Goal: Check status: Check status

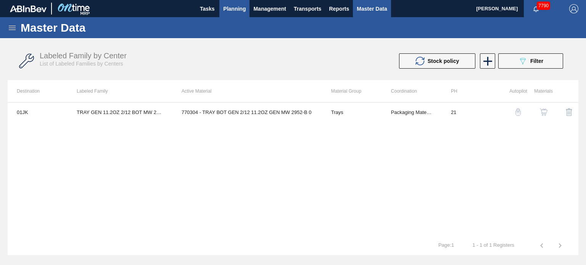
click at [226, 6] on span "Planning" at bounding box center [234, 8] width 23 height 9
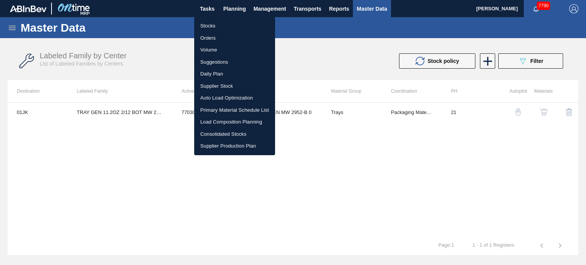
click at [218, 27] on li "Stocks" at bounding box center [234, 26] width 81 height 12
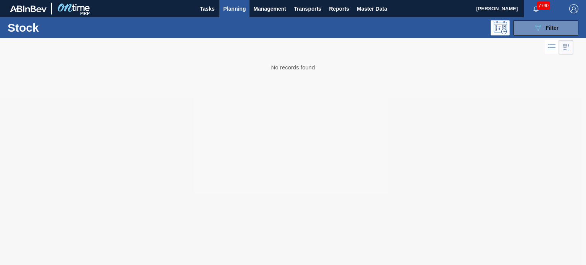
click at [244, 10] on span "Planning" at bounding box center [234, 8] width 23 height 9
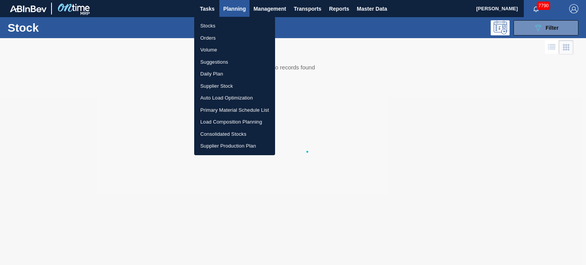
click at [209, 50] on li "Volume" at bounding box center [234, 50] width 81 height 12
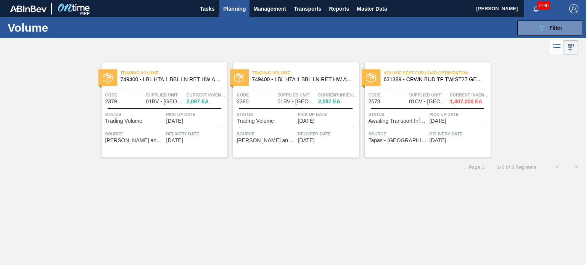
click at [170, 78] on span "749400 - LBL HTA 1 BBL LN RET HW APL 0223 #4 5% B" at bounding box center [171, 80] width 101 height 6
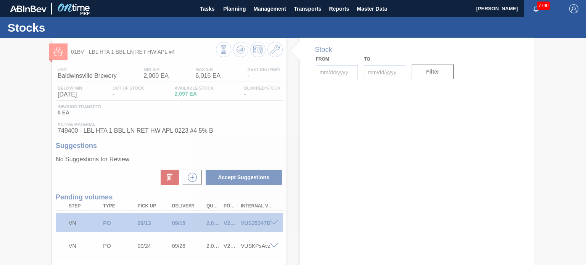
type input "08/25/2025"
type input "09/26/2025"
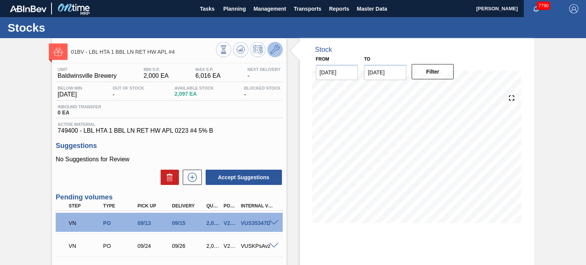
click at [276, 48] on icon at bounding box center [274, 49] width 9 height 9
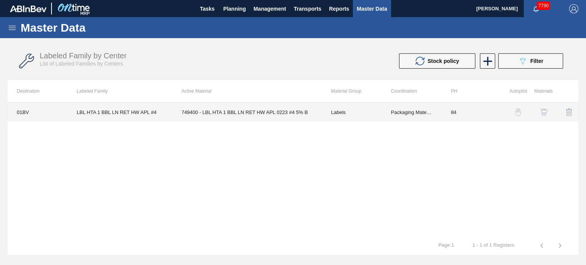
click at [299, 111] on td "749400 - LBL HTA 1 BBL LN RET HW APL 0223 #4 5% B" at bounding box center [247, 112] width 150 height 19
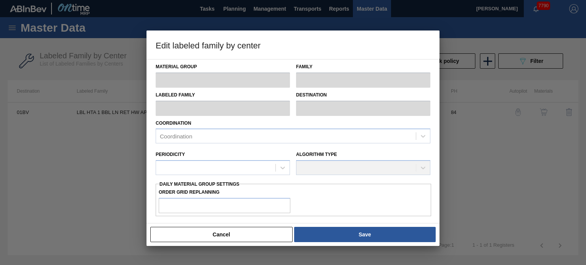
type input "Labels"
type input "Keg Labels"
type input "LBL HTA 1 BBL LN RET HW APL #4"
type input "01BV - [GEOGRAPHIC_DATA] Brewery"
type input "0"
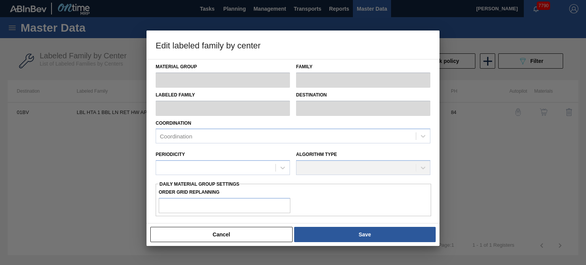
type input "84"
type input "2,000"
type input "6,016"
type input "0"
type input "2,000"
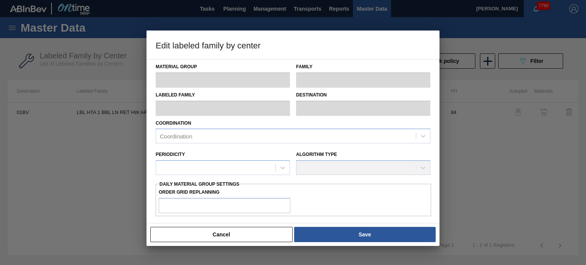
checkbox input "true"
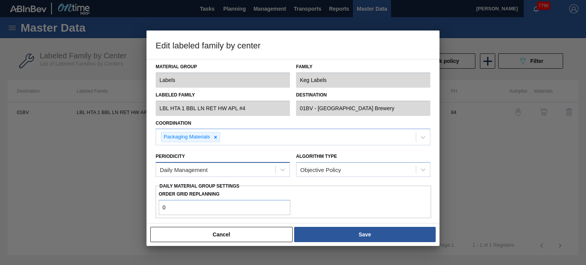
click at [264, 171] on div "Daily Management" at bounding box center [215, 169] width 119 height 11
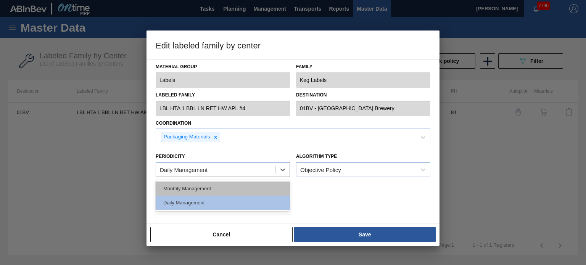
click at [235, 191] on div "Monthly Management" at bounding box center [223, 189] width 134 height 14
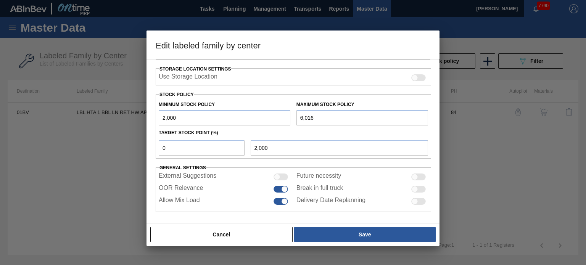
scroll to position [172, 0]
click at [251, 235] on button "Cancel" at bounding box center [221, 234] width 142 height 15
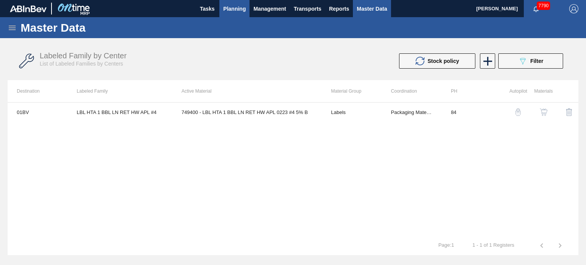
click at [226, 7] on span "Planning" at bounding box center [234, 8] width 23 height 9
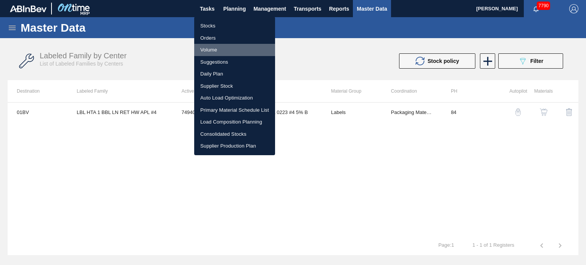
click at [219, 47] on li "Volume" at bounding box center [234, 50] width 81 height 12
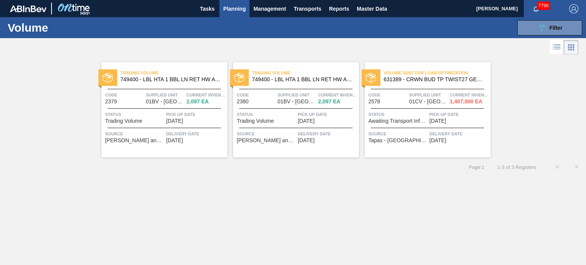
click at [275, 82] on span "749400 - LBL HTA 1 BBL LN RET HW APL 0223 #4 5% B" at bounding box center [302, 80] width 101 height 6
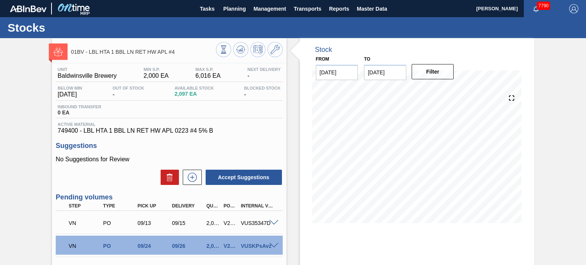
click at [273, 223] on span at bounding box center [273, 223] width 9 height 6
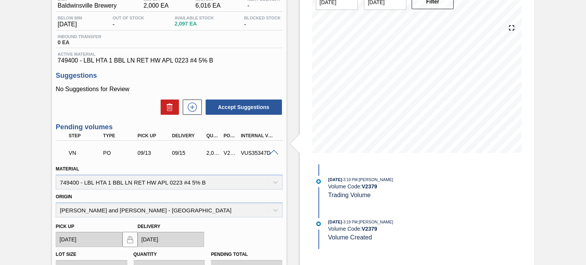
scroll to position [67, 0]
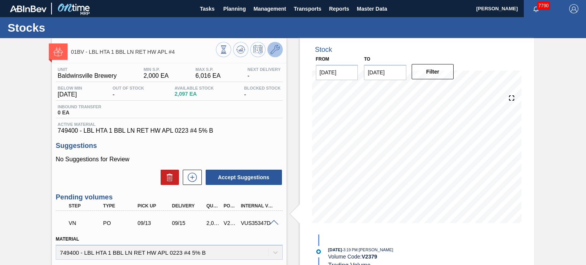
click at [275, 54] on button at bounding box center [274, 49] width 15 height 15
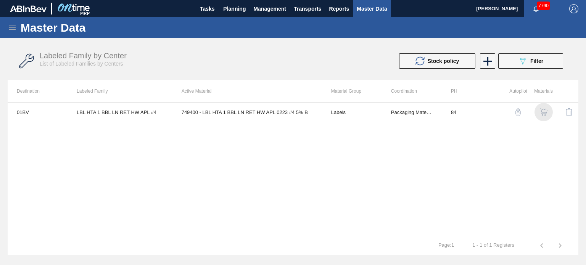
click at [544, 113] on img "button" at bounding box center [544, 112] width 8 height 8
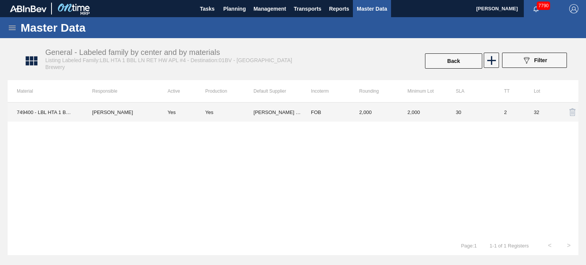
click at [457, 111] on td "30" at bounding box center [471, 112] width 48 height 19
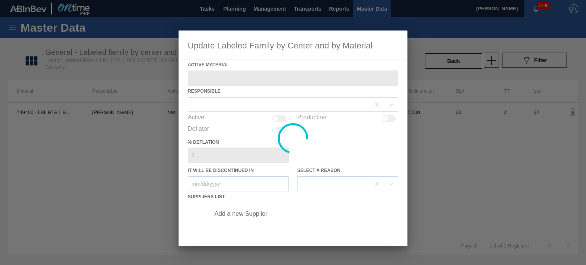
type Material "749400 - LBL HTA 1 BBL LN RET HW APL 0223 #4 5% B"
checkbox input "true"
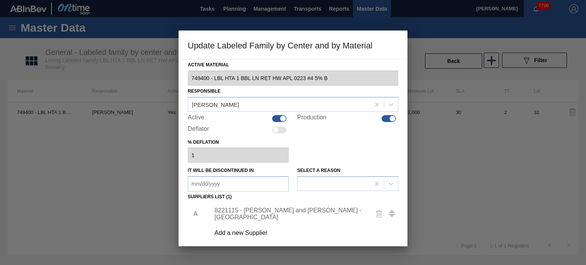
scroll to position [28, 0]
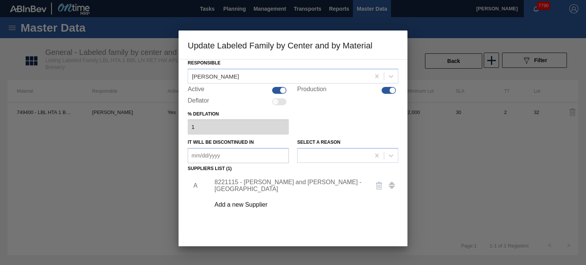
click at [280, 183] on div "8221115 - Brooks and Whittle - Saint Louis" at bounding box center [289, 186] width 150 height 14
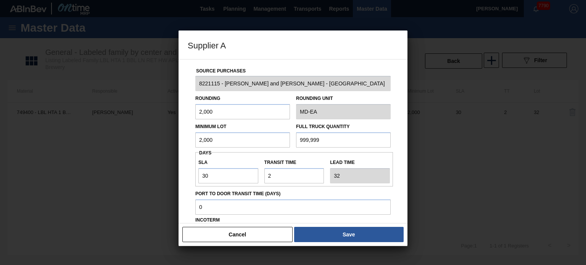
scroll to position [86, 0]
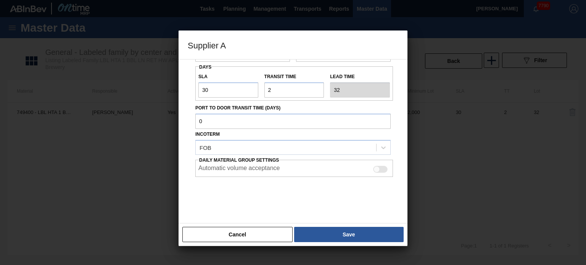
click at [378, 169] on div at bounding box center [376, 169] width 6 height 6
checkbox input "true"
click at [359, 216] on div "Source Purchases 8221115 - Brooks and Whittle - Saint Louis Rounding 2,000 Roun…" at bounding box center [293, 141] width 229 height 164
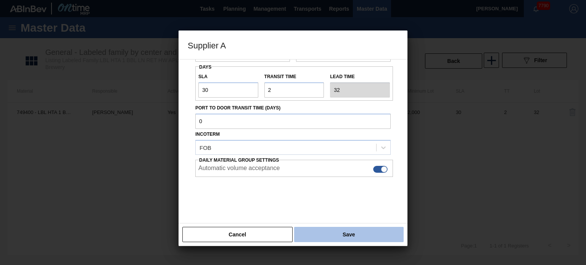
click at [355, 230] on button "Save" at bounding box center [348, 234] width 109 height 15
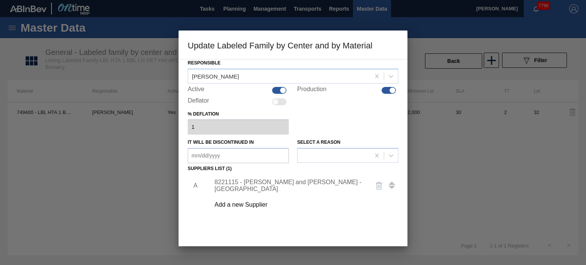
scroll to position [78, 0]
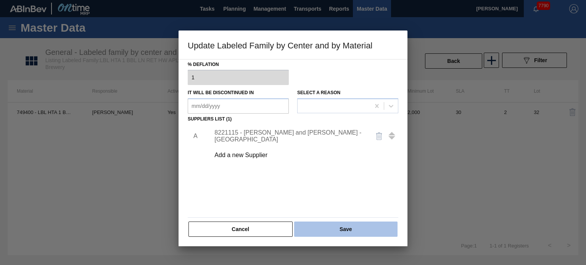
click at [342, 232] on button "Save" at bounding box center [345, 229] width 103 height 15
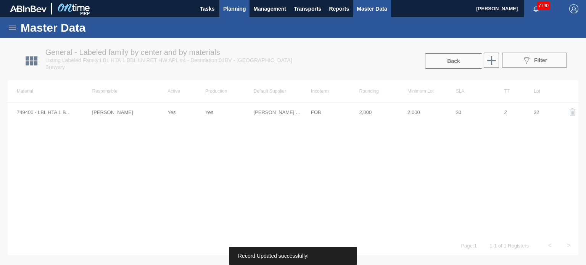
click at [227, 13] on button "Planning" at bounding box center [234, 8] width 30 height 17
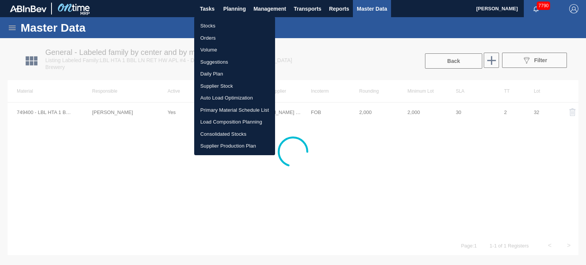
click at [214, 51] on li "Volume" at bounding box center [234, 50] width 81 height 12
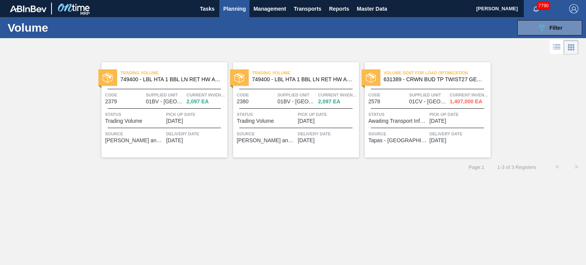
click at [177, 82] on div "Trading Volume 749400 - LBL HTA 1 BBL LN RET HW APL 0223 #4 5% B" at bounding box center [164, 76] width 126 height 17
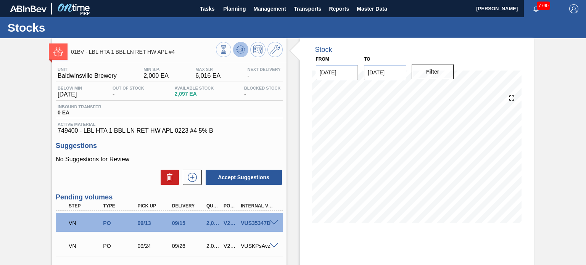
click at [236, 55] on button at bounding box center [240, 49] width 15 height 15
click at [272, 222] on span at bounding box center [273, 223] width 9 height 6
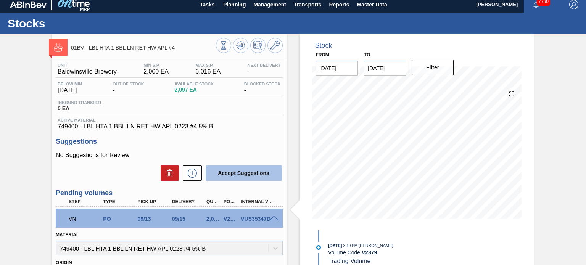
scroll to position [5, 0]
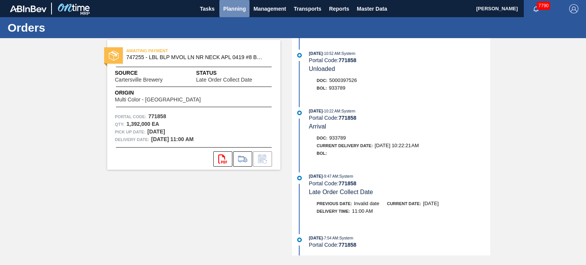
click at [237, 3] on button "Planning" at bounding box center [234, 8] width 30 height 17
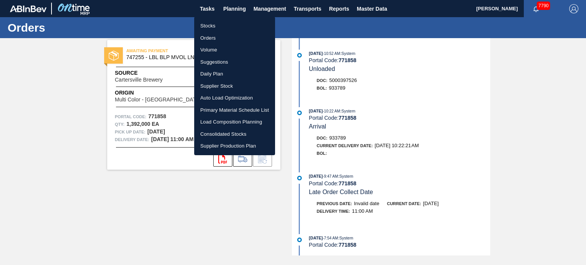
click at [206, 35] on li "Orders" at bounding box center [234, 38] width 81 height 12
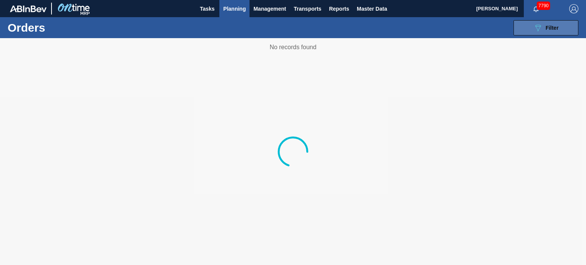
click at [525, 33] on button "089F7B8B-B2A5-4AFE-B5C0-19BA573D28AC Filter" at bounding box center [545, 27] width 65 height 15
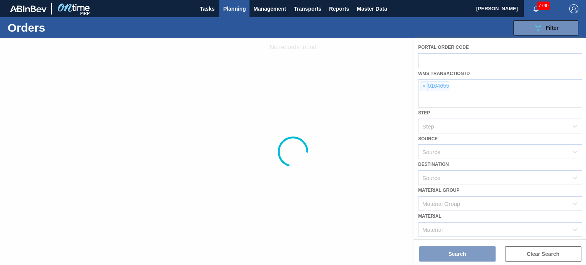
click at [425, 86] on div at bounding box center [293, 151] width 586 height 227
click at [421, 87] on div at bounding box center [293, 151] width 586 height 227
click at [421, 86] on div at bounding box center [293, 151] width 586 height 227
click at [423, 86] on div at bounding box center [293, 151] width 586 height 227
click at [421, 85] on div at bounding box center [293, 151] width 586 height 227
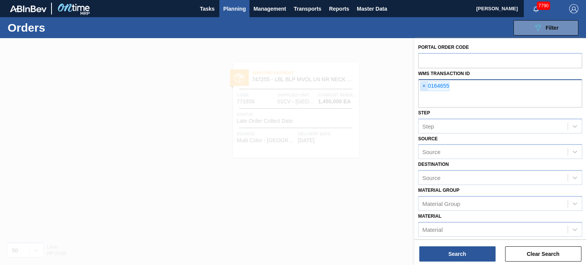
click at [421, 86] on span "×" at bounding box center [423, 86] width 7 height 9
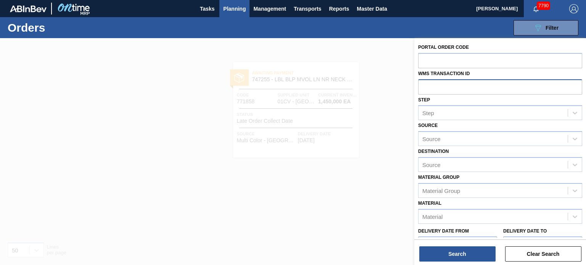
paste input "01FC0704936"
type input "01FC0704936"
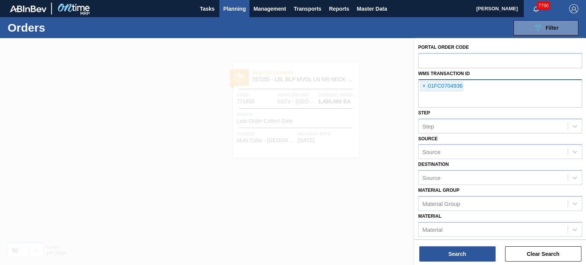
click at [436, 88] on div "× 01FC0704936" at bounding box center [441, 86] width 43 height 10
click at [426, 87] on span "×" at bounding box center [423, 86] width 7 height 9
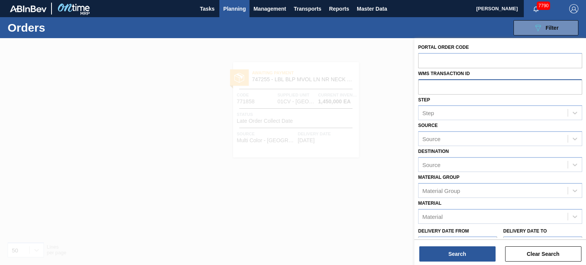
paste input "01FC0704936"
click at [434, 86] on input "01FC0704936" at bounding box center [500, 86] width 164 height 14
type input "0704936"
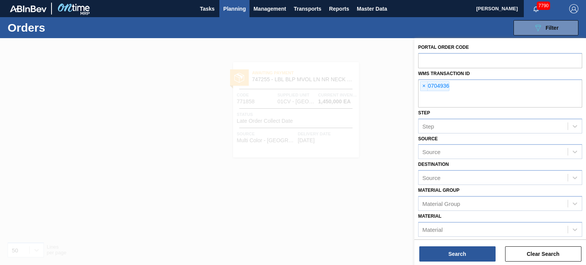
click at [463, 243] on div "Search Clear Search" at bounding box center [500, 250] width 172 height 21
click at [461, 248] on button "Search" at bounding box center [457, 253] width 76 height 15
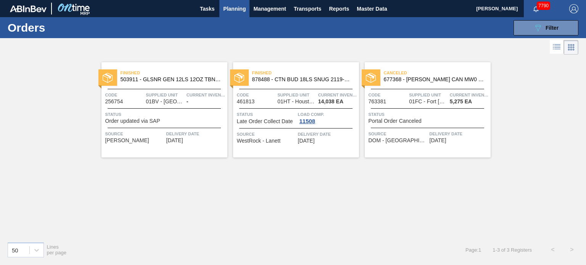
click at [429, 99] on span "01FC - Fort [PERSON_NAME] Brewery" at bounding box center [428, 102] width 38 height 6
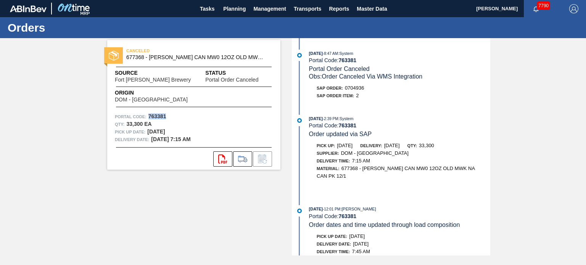
drag, startPoint x: 169, startPoint y: 116, endPoint x: 150, endPoint y: 119, distance: 20.1
click at [150, 119] on div "Portal Code: 763381" at bounding box center [194, 117] width 158 height 8
copy strong "763381"
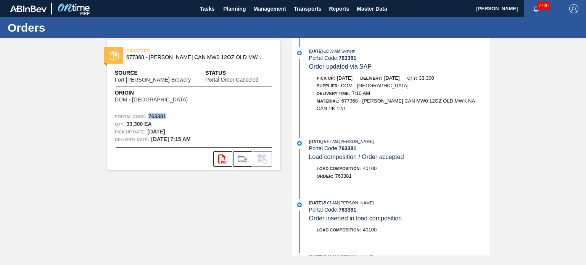
scroll to position [716, 0]
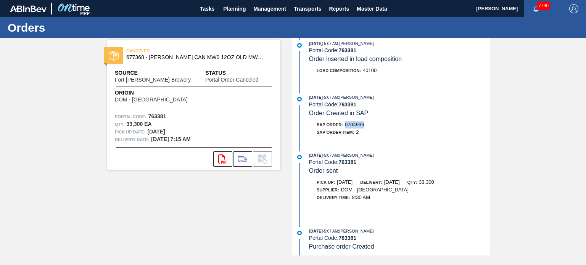
drag, startPoint x: 367, startPoint y: 119, endPoint x: 347, endPoint y: 120, distance: 20.3
click at [347, 121] on div "SAP Order: 0704936" at bounding box center [399, 125] width 181 height 8
copy span "0704936"
click at [240, 7] on span "Planning" at bounding box center [234, 8] width 23 height 9
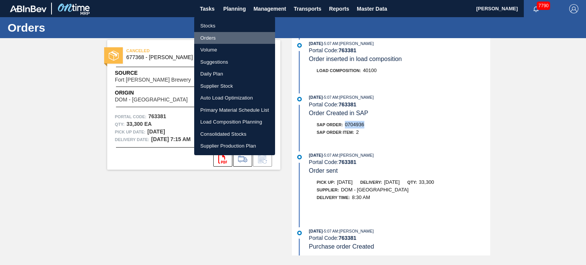
click at [218, 41] on li "Orders" at bounding box center [234, 38] width 81 height 12
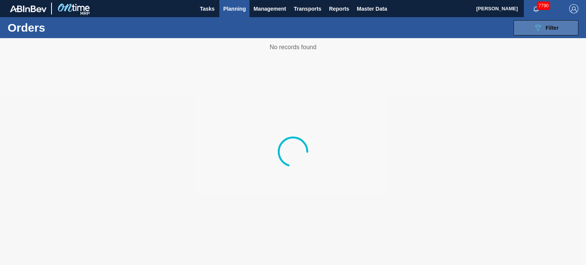
click at [545, 24] on div "089F7B8B-B2A5-4AFE-B5C0-19BA573D28AC Filter" at bounding box center [545, 27] width 25 height 9
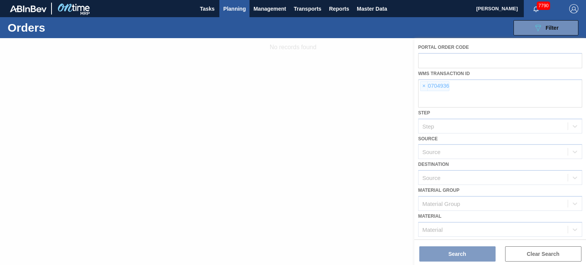
click at [424, 85] on div at bounding box center [293, 151] width 586 height 227
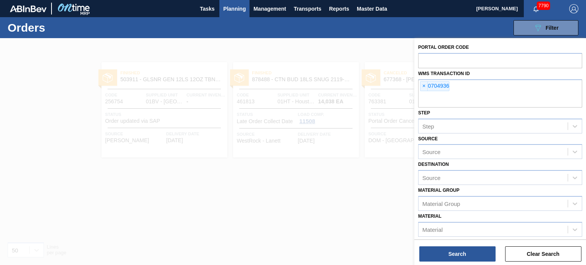
click at [424, 85] on span "×" at bounding box center [423, 86] width 7 height 9
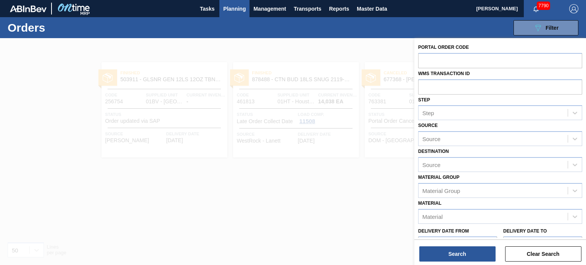
paste input "01SL0880270"
click at [437, 88] on input "01SL0880270" at bounding box center [500, 86] width 164 height 14
type input "0880270"
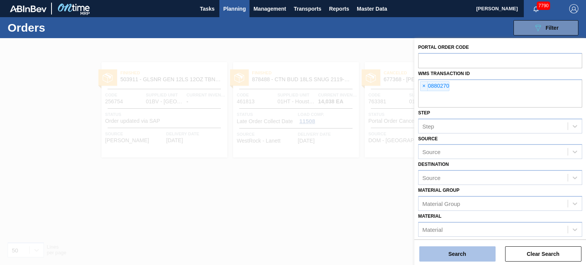
click at [446, 247] on button "Search" at bounding box center [457, 253] width 76 height 15
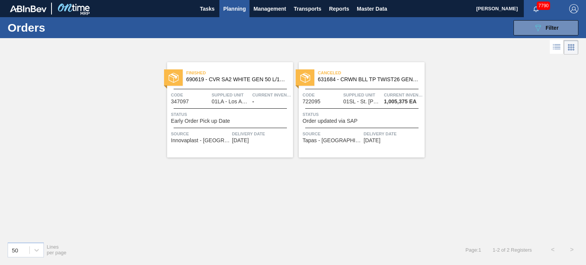
click at [373, 84] on div "Canceled 631684 - CRWN BLL TP TWIST26 GEN 1224 70LB CROWN" at bounding box center [362, 76] width 126 height 17
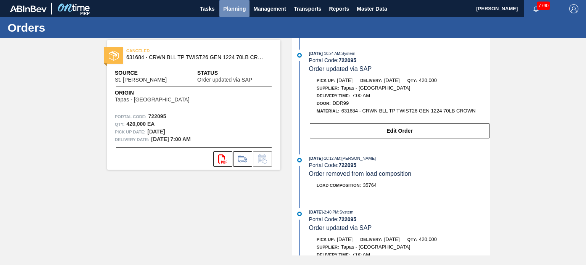
click at [230, 7] on span "Planning" at bounding box center [234, 8] width 23 height 9
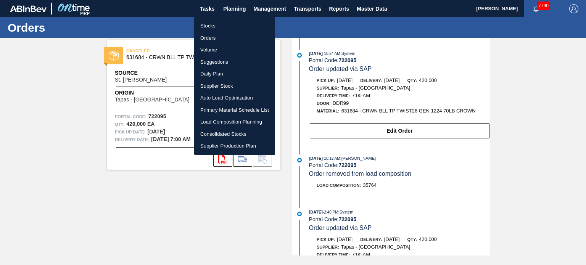
click at [219, 29] on li "Stocks" at bounding box center [234, 26] width 81 height 12
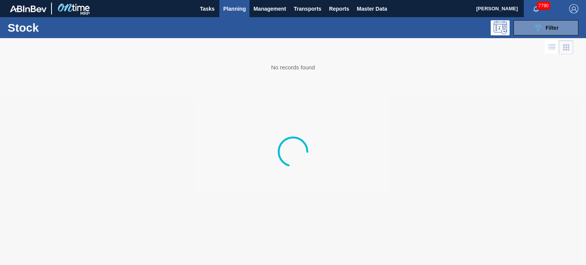
click at [232, 13] on span "Planning" at bounding box center [234, 8] width 23 height 9
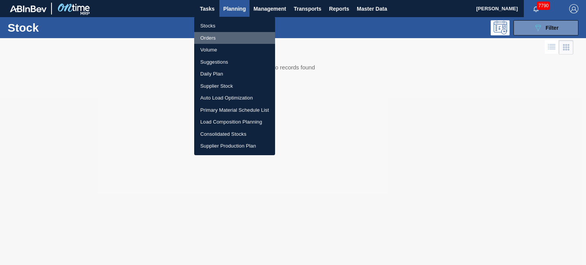
click at [223, 34] on li "Orders" at bounding box center [234, 38] width 81 height 12
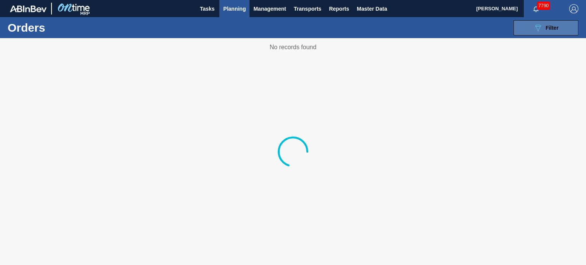
click at [552, 25] on span "Filter" at bounding box center [551, 28] width 13 height 6
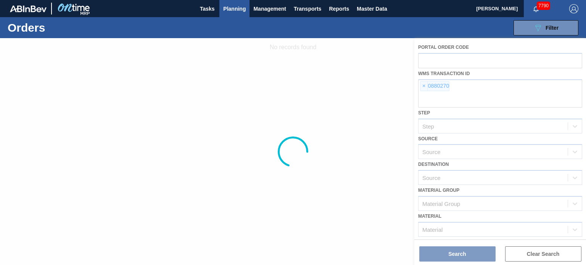
click at [424, 86] on div at bounding box center [293, 151] width 586 height 227
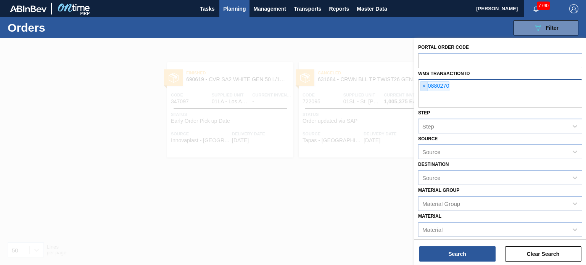
click at [423, 85] on span "×" at bounding box center [423, 86] width 7 height 9
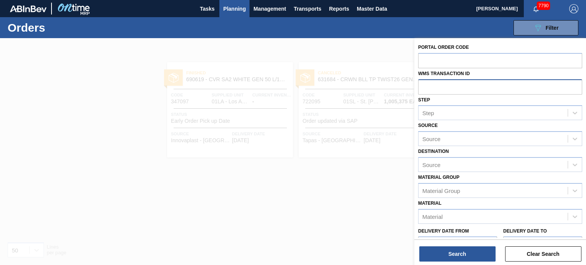
paste input "01CL0696374"
click at [439, 88] on input "01CL0696374" at bounding box center [500, 86] width 164 height 14
click at [435, 85] on input "01CL0696374" at bounding box center [500, 86] width 164 height 14
type input "0696374"
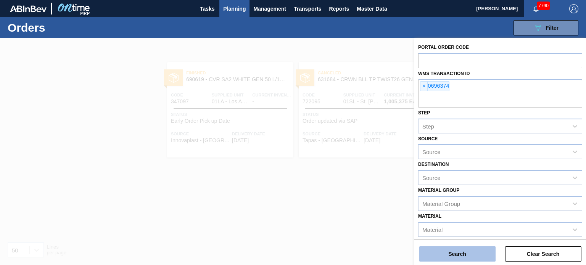
click at [450, 249] on button "Search" at bounding box center [457, 253] width 76 height 15
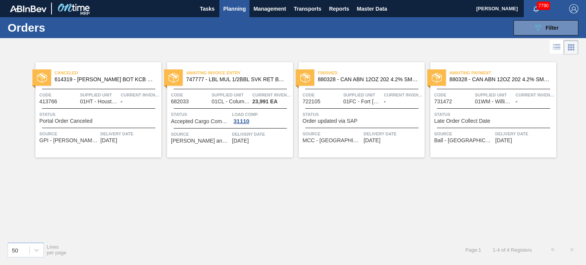
click at [249, 76] on span "Awaiting Invoice Entry" at bounding box center [239, 73] width 107 height 8
